Goal: Transaction & Acquisition: Purchase product/service

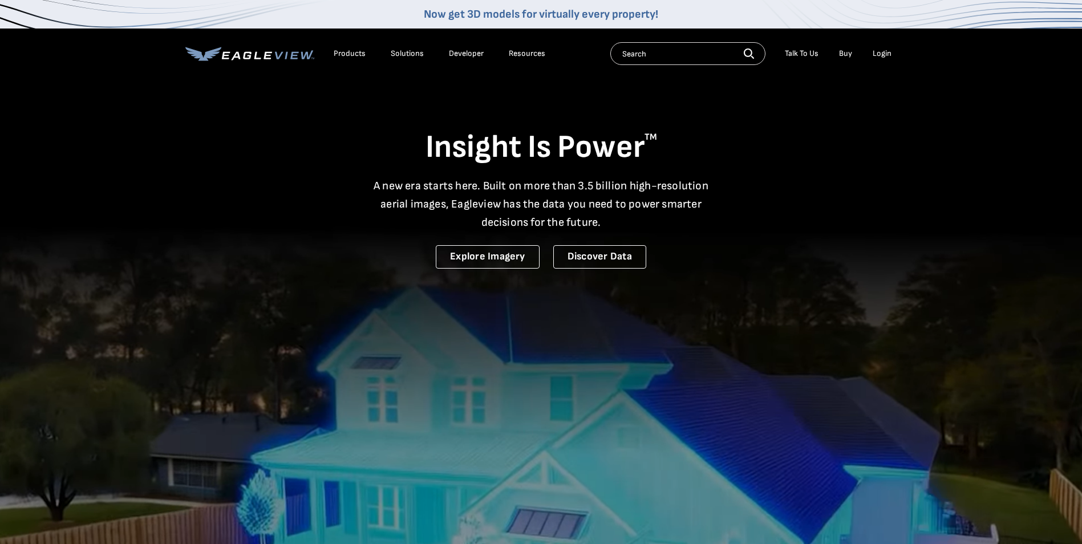
click at [883, 54] on div "Login" at bounding box center [882, 54] width 19 height 10
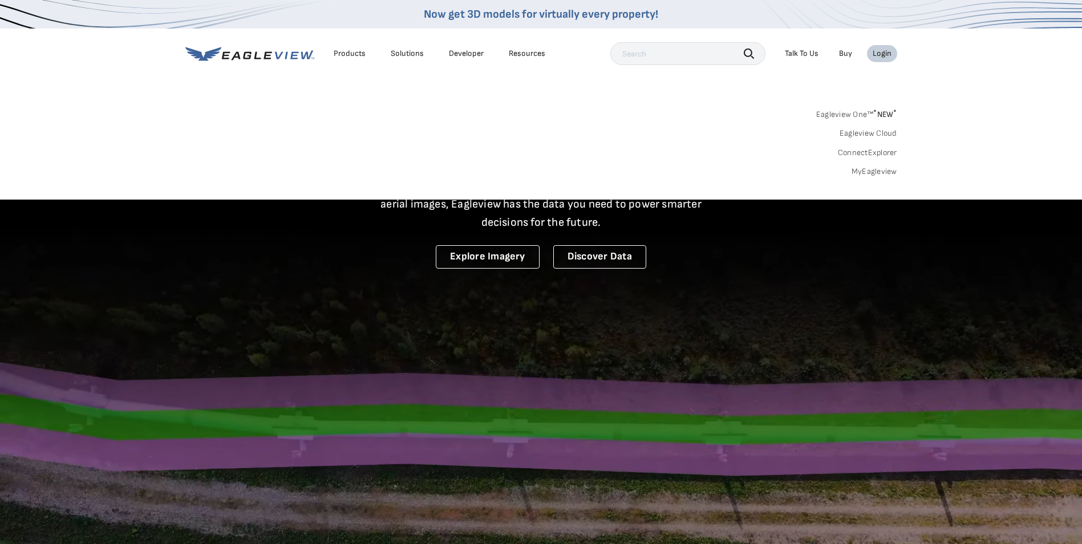
click at [867, 111] on link "Eagleview One™ * NEW *" at bounding box center [857, 112] width 81 height 13
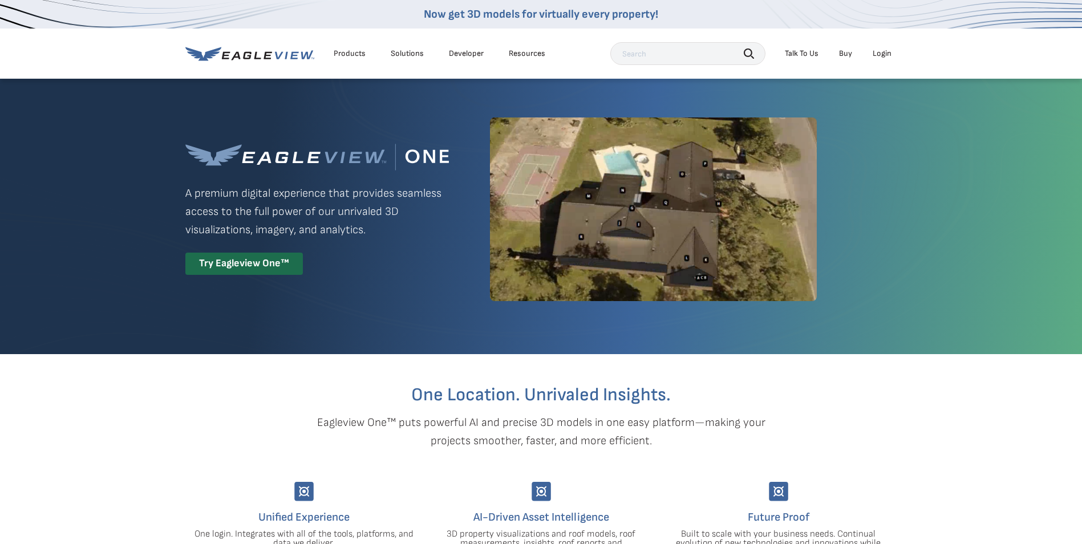
click at [889, 54] on div "Login" at bounding box center [882, 54] width 19 height 10
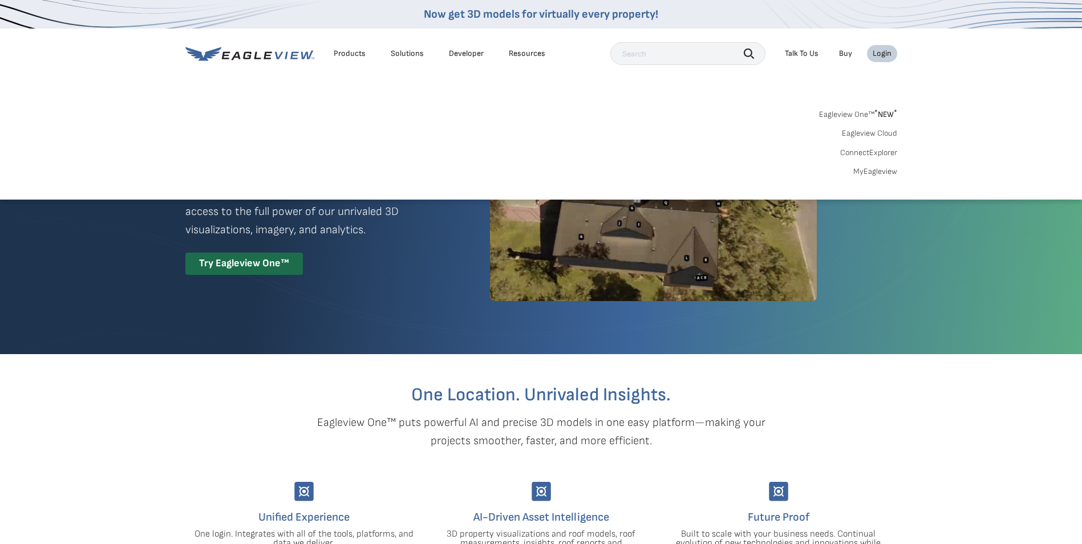
click at [879, 118] on span "* NEW *" at bounding box center [886, 115] width 23 height 10
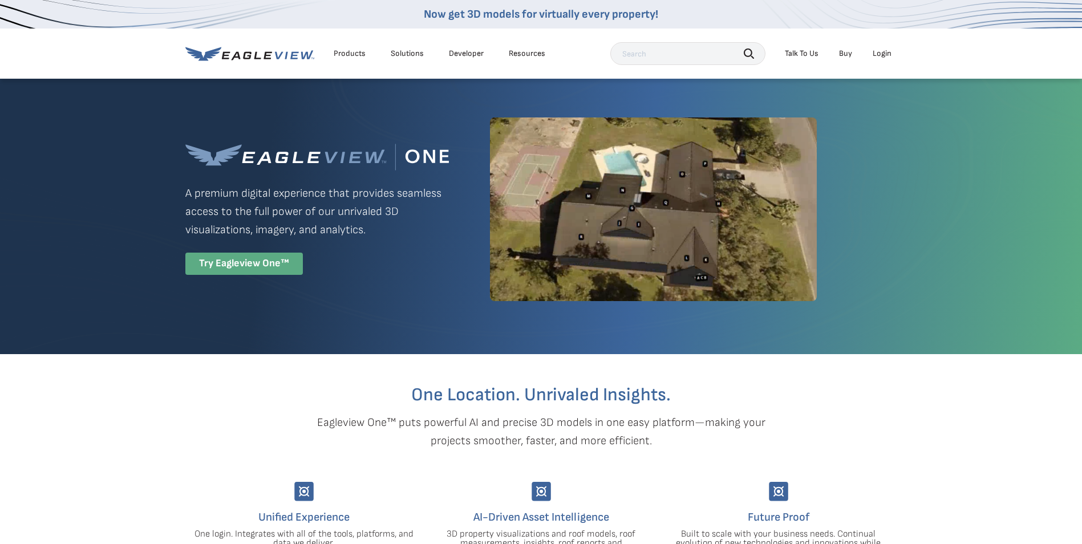
click at [235, 265] on div "Try Eagleview One™" at bounding box center [244, 264] width 118 height 22
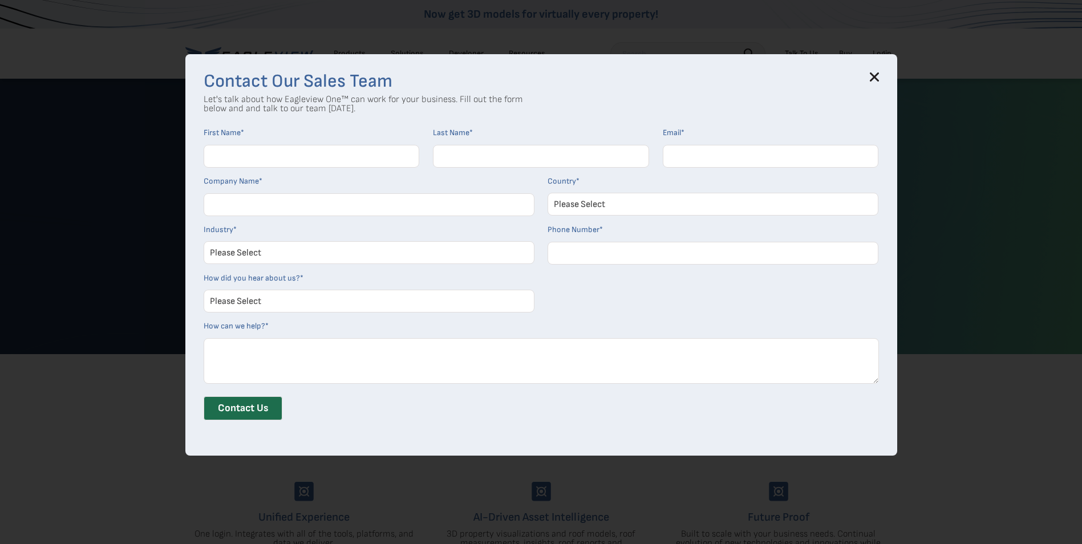
click at [878, 74] on icon at bounding box center [874, 76] width 9 height 9
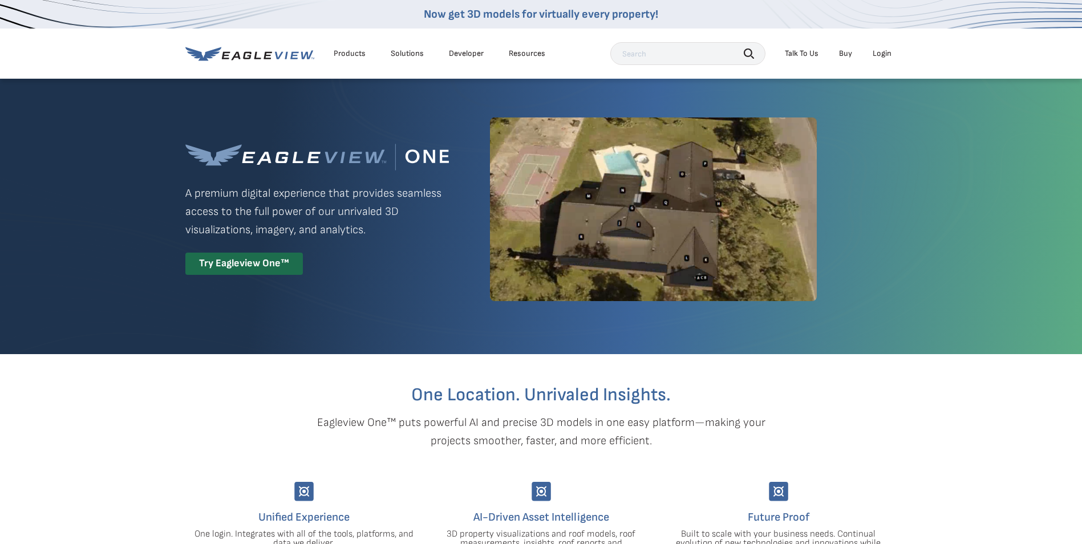
click at [892, 49] on li "Login" at bounding box center [882, 53] width 30 height 17
click at [887, 53] on div "Login" at bounding box center [882, 54] width 19 height 10
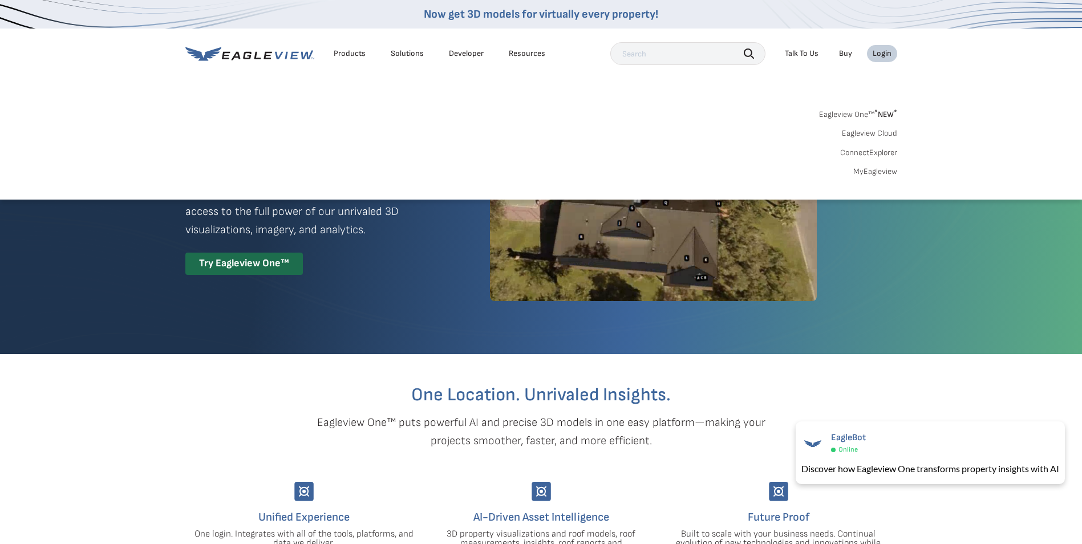
click at [874, 133] on link "Eagleview Cloud" at bounding box center [869, 133] width 55 height 10
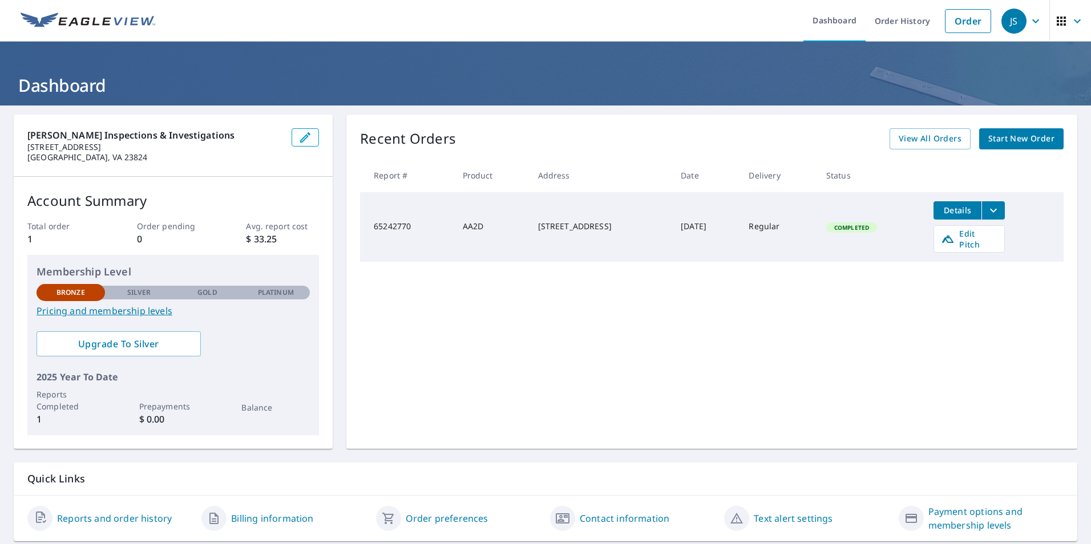
click at [1032, 143] on span "Start New Order" at bounding box center [1021, 139] width 66 height 14
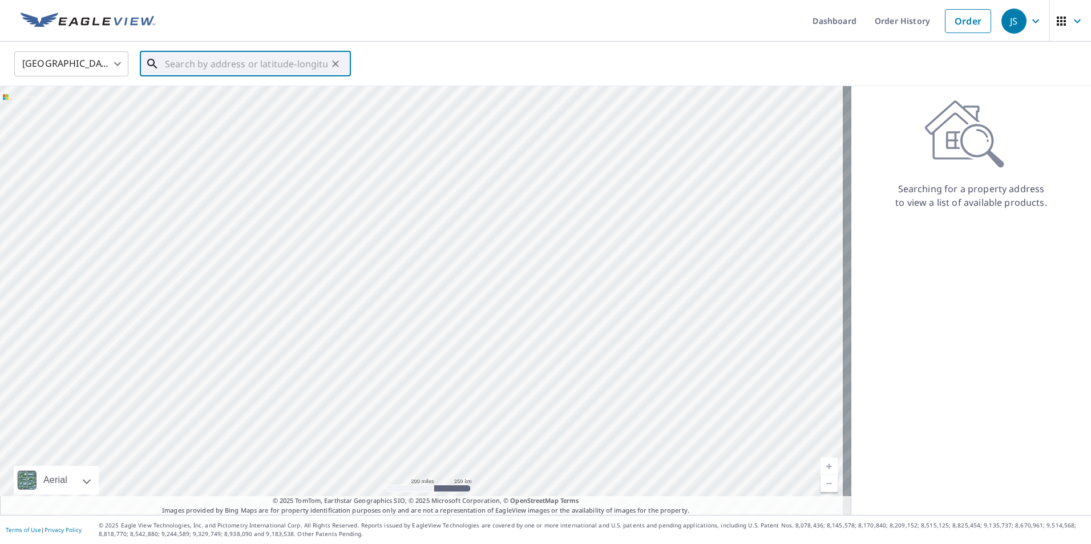
click at [228, 67] on input "text" at bounding box center [246, 64] width 163 height 32
click at [233, 63] on input "text" at bounding box center [246, 64] width 163 height 32
click at [215, 102] on span "1707 E Third St" at bounding box center [252, 97] width 179 height 14
type input "1707 E Third St Farmville, VA 23901"
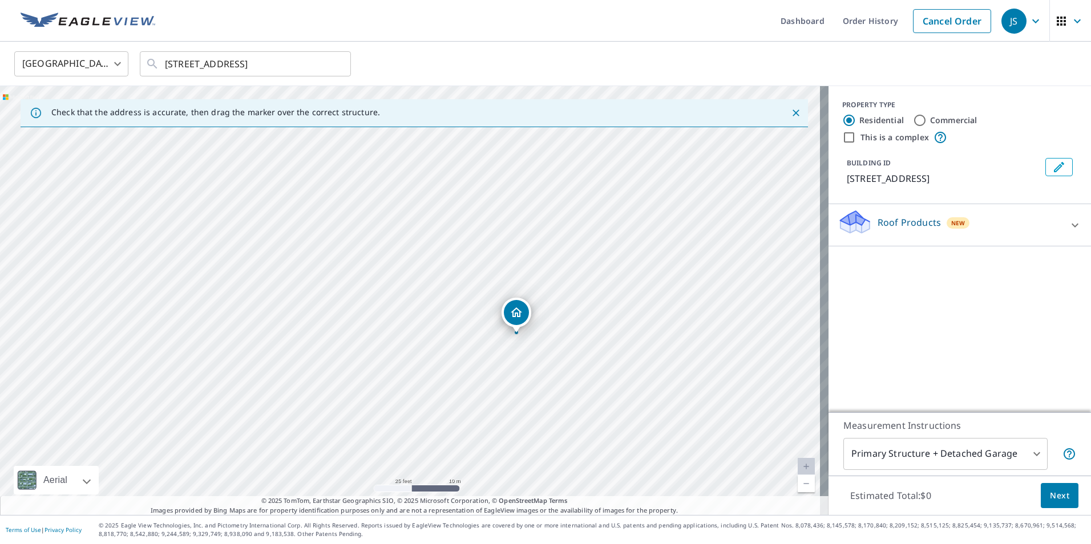
drag, startPoint x: 519, startPoint y: 225, endPoint x: 517, endPoint y: 343, distance: 118.1
click at [517, 343] on div "1707 E Third St Farmville, VA 23901" at bounding box center [414, 300] width 829 height 429
click at [896, 223] on p "Roof Products" at bounding box center [909, 223] width 63 height 14
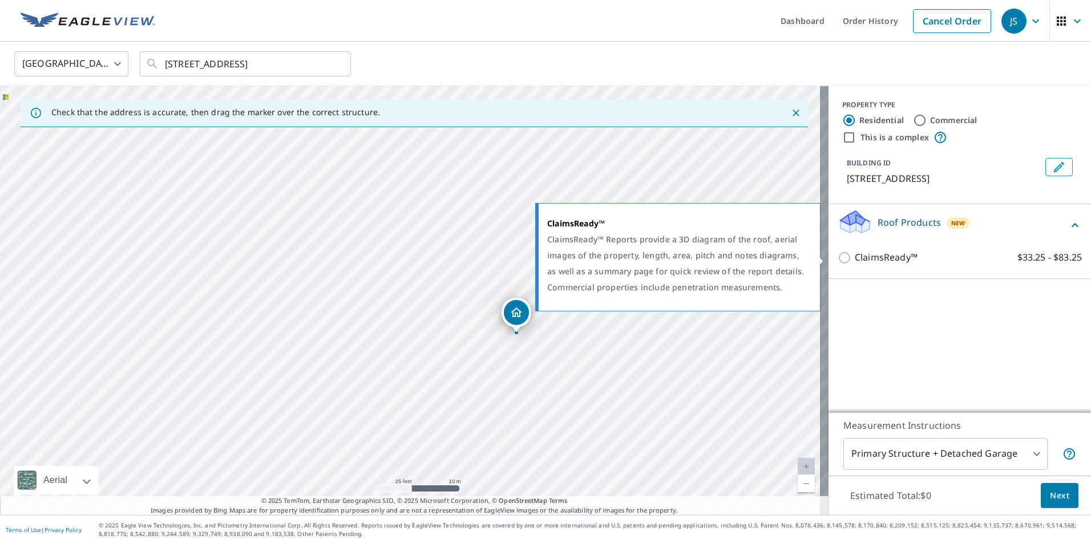
click at [874, 262] on p "ClaimsReady™" at bounding box center [886, 258] width 63 height 14
click at [855, 262] on input "ClaimsReady™ $33.25 - $83.25" at bounding box center [846, 258] width 17 height 14
checkbox input "true"
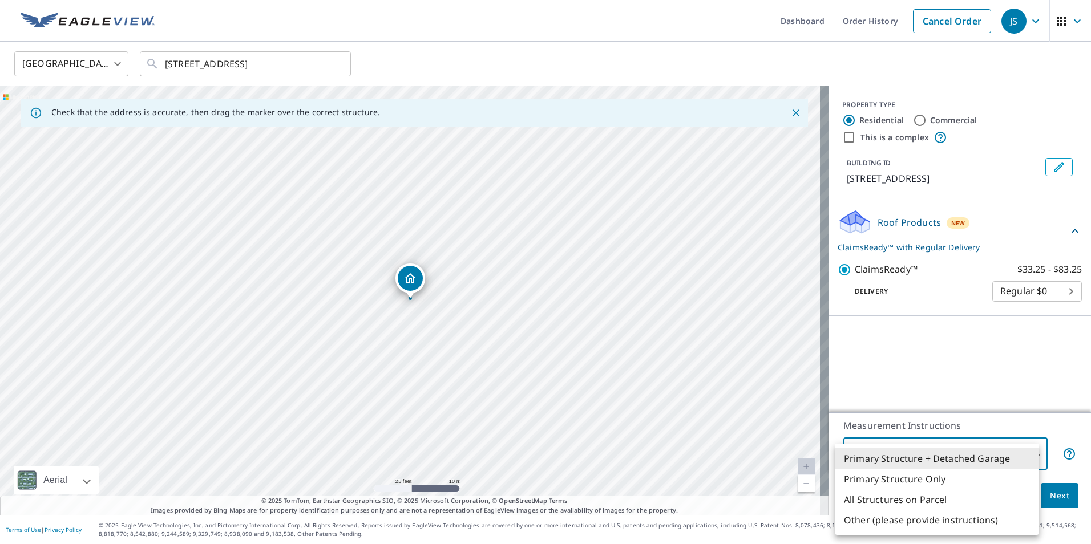
click at [977, 458] on body "JS JS Dashboard Order History Cancel Order JS United States US ​ 1707 E Third S…" at bounding box center [545, 272] width 1091 height 544
click at [947, 488] on li "Primary Structure Only" at bounding box center [937, 479] width 204 height 21
type input "2"
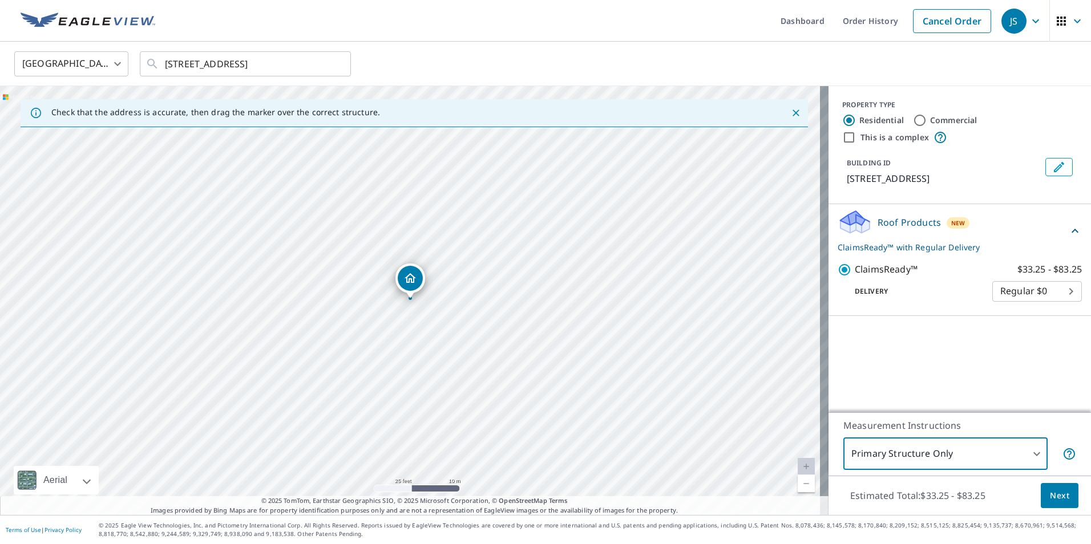
click at [1055, 499] on span "Next" at bounding box center [1059, 496] width 19 height 14
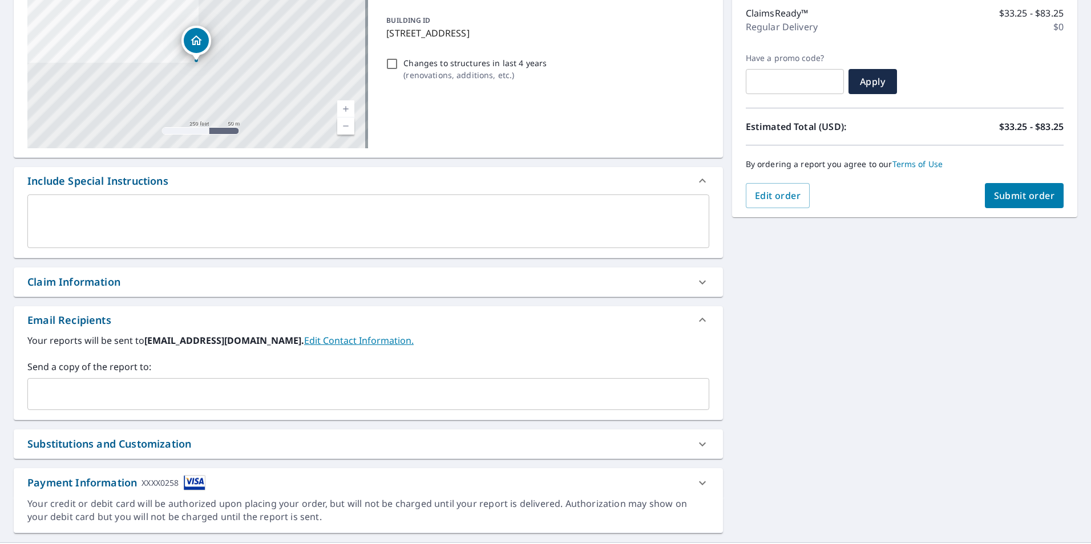
scroll to position [174, 0]
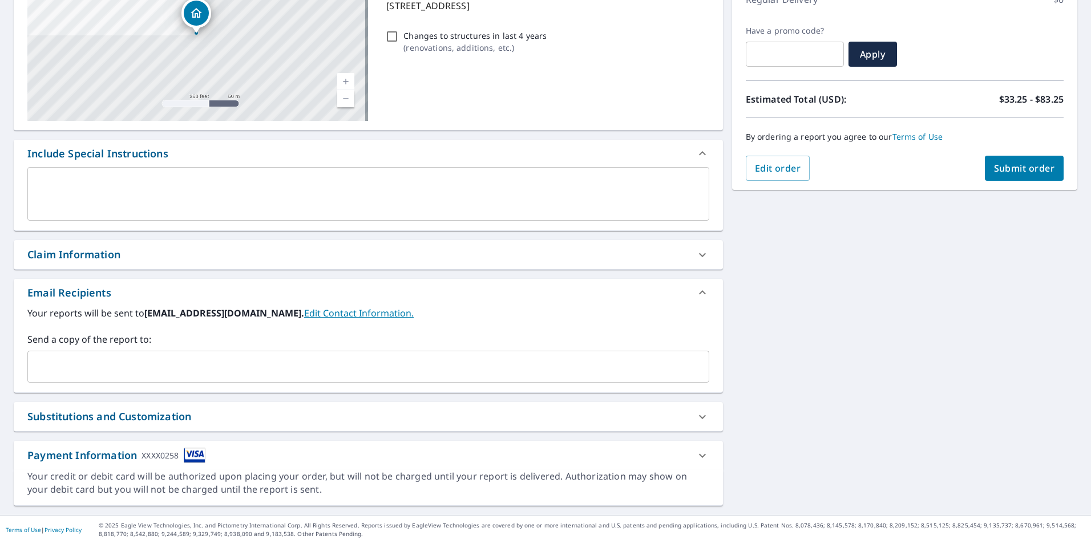
click at [169, 458] on div "XXXX0258" at bounding box center [160, 455] width 37 height 15
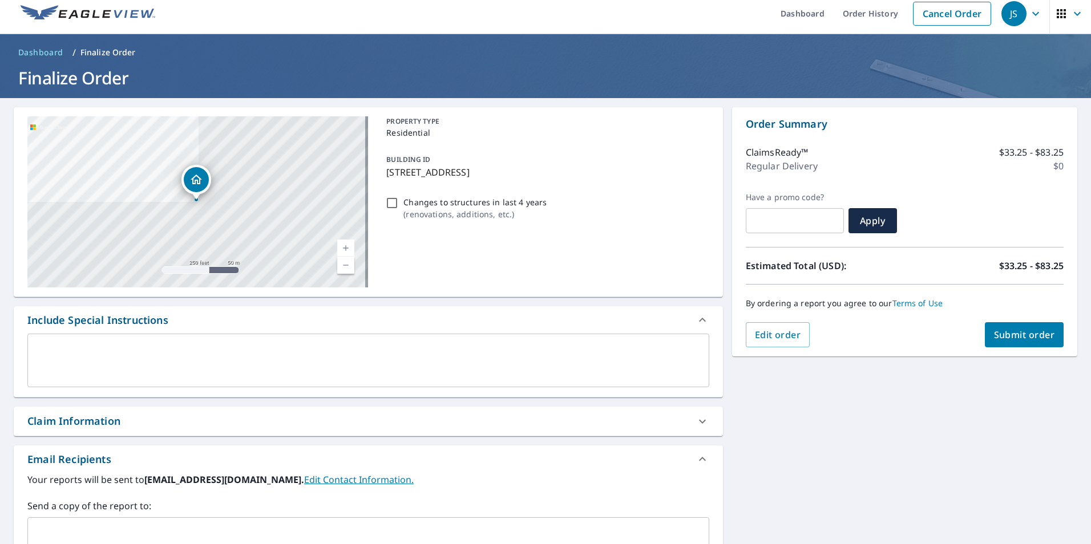
scroll to position [0, 0]
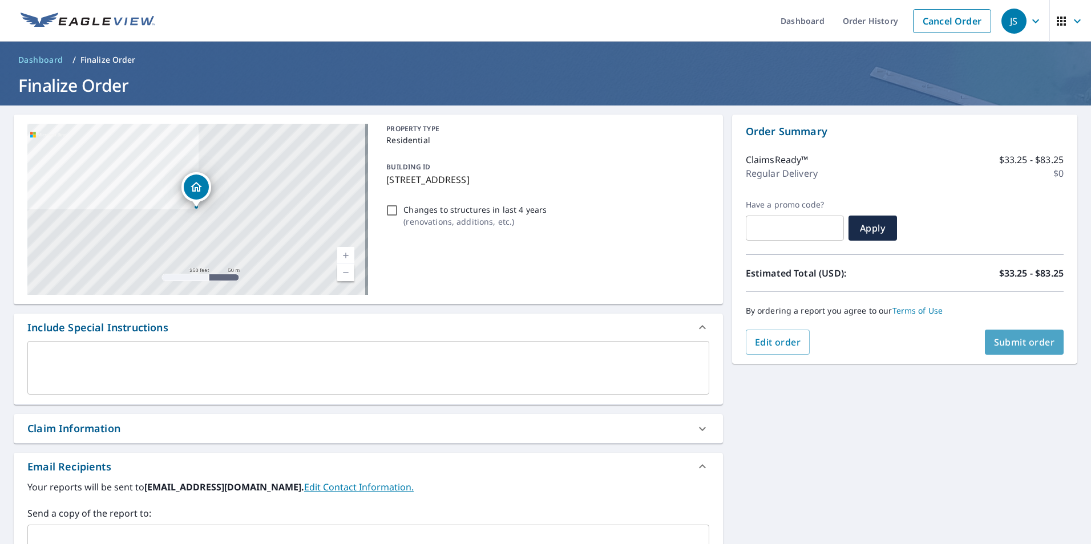
click at [1036, 337] on span "Submit order" at bounding box center [1024, 342] width 61 height 13
